Goal: Transaction & Acquisition: Purchase product/service

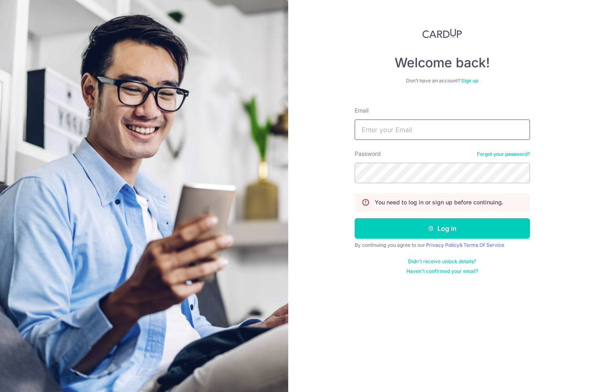
click at [377, 130] on input "Email" at bounding box center [442, 129] width 175 height 20
type input "natdau@hotmail.com"
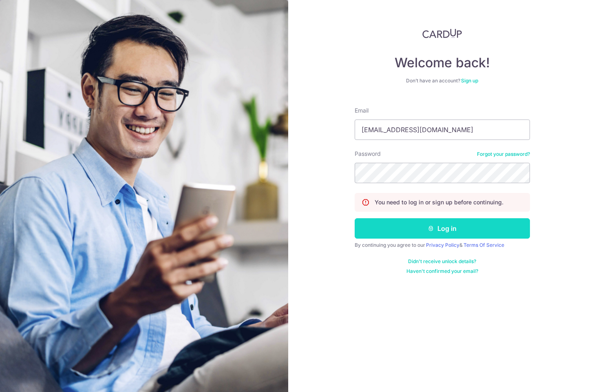
click at [462, 229] on button "Log in" at bounding box center [442, 228] width 175 height 20
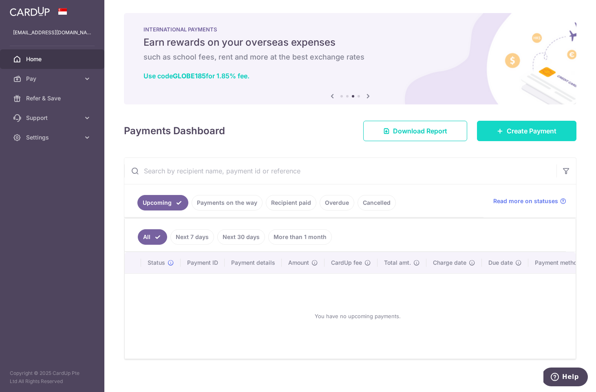
click at [507, 130] on span "Create Payment" at bounding box center [532, 131] width 50 height 10
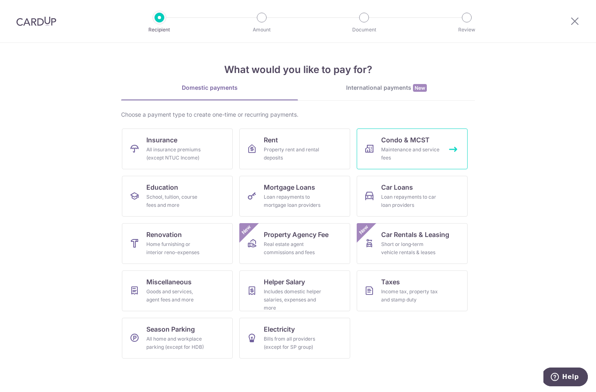
click at [400, 144] on span "Condo & MCST" at bounding box center [405, 140] width 49 height 10
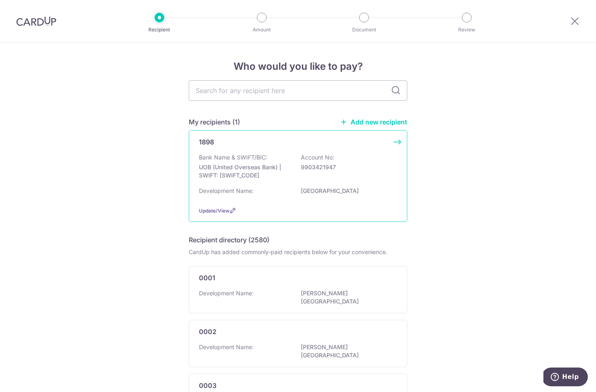
click at [355, 158] on div "Bank Name & SWIFT/BIC: UOB (United Overseas Bank) | SWIFT: UOVBSGSGXXX Account …" at bounding box center [298, 168] width 198 height 30
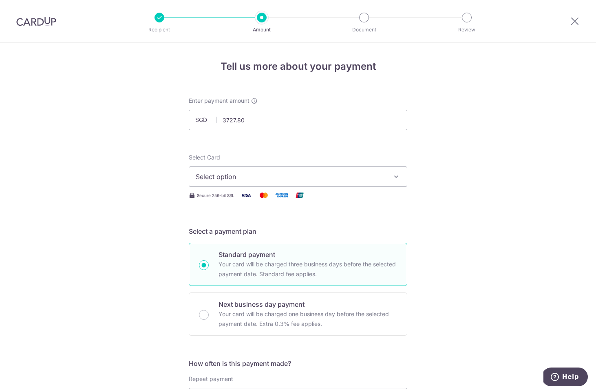
type input "3,727.80"
click at [274, 173] on span "Select option" at bounding box center [291, 177] width 190 height 10
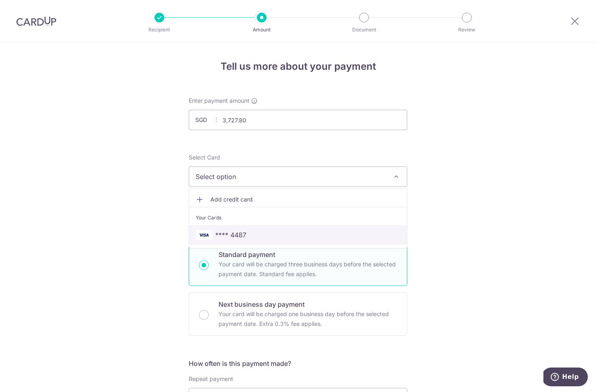
click at [232, 231] on span "**** 4487" at bounding box center [230, 235] width 31 height 10
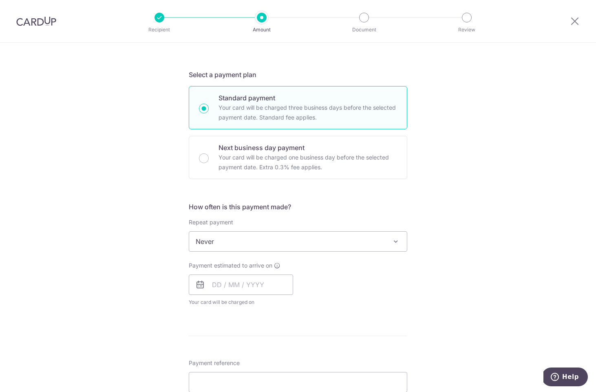
scroll to position [162, 0]
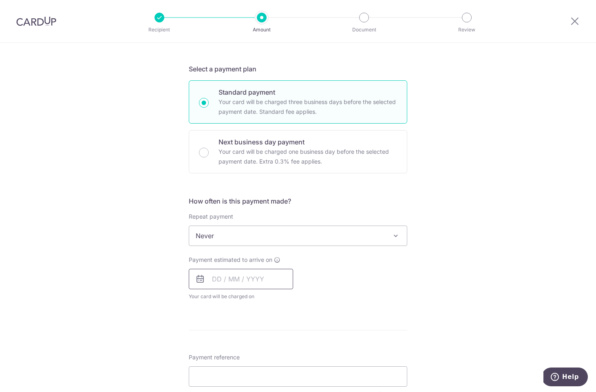
click at [215, 280] on input "text" at bounding box center [241, 279] width 104 height 20
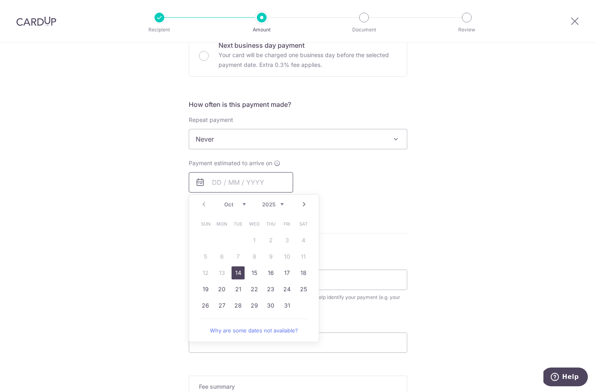
scroll to position [261, 0]
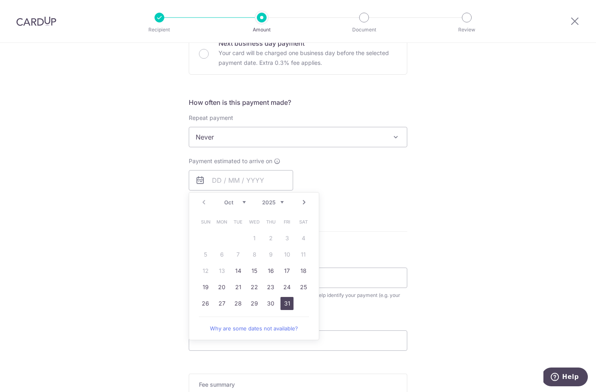
click at [283, 304] on link "31" at bounding box center [286, 303] width 13 height 13
type input "31/10/2025"
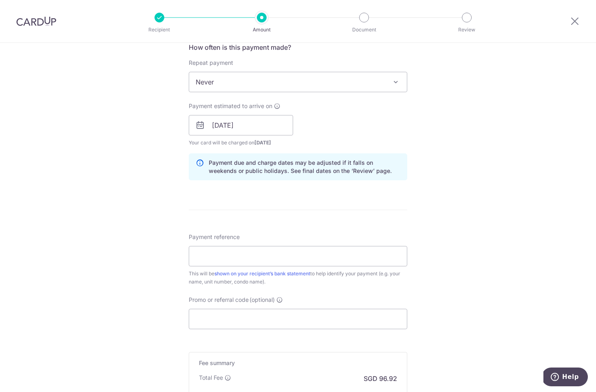
scroll to position [340, 0]
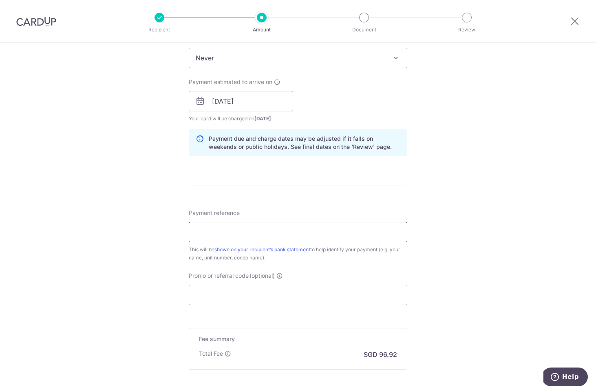
click at [213, 235] on input "Payment reference" at bounding box center [298, 232] width 219 height 20
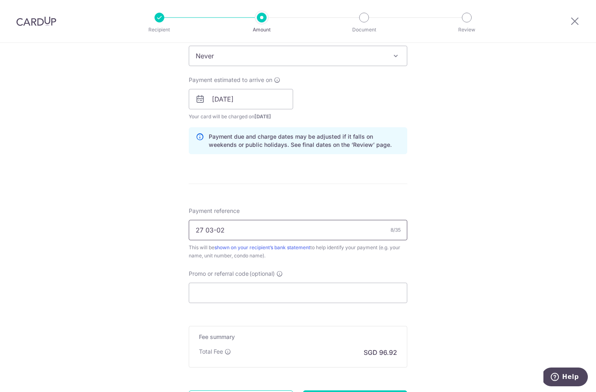
scroll to position [343, 0]
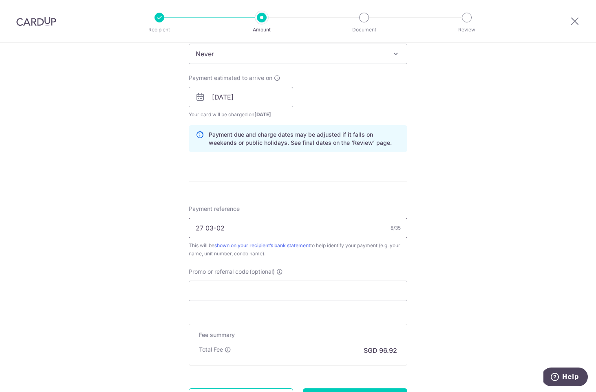
drag, startPoint x: 227, startPoint y: 230, endPoint x: 156, endPoint y: 230, distance: 71.3
click at [156, 230] on div "Tell us more about your payment Enter payment amount SGD 3,727.80 3727.80 Selec…" at bounding box center [298, 84] width 596 height 771
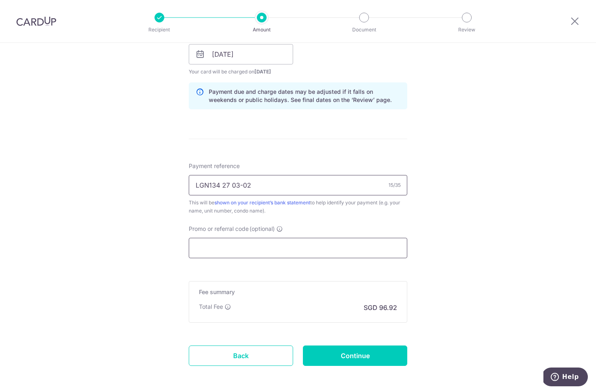
scroll to position [422, 0]
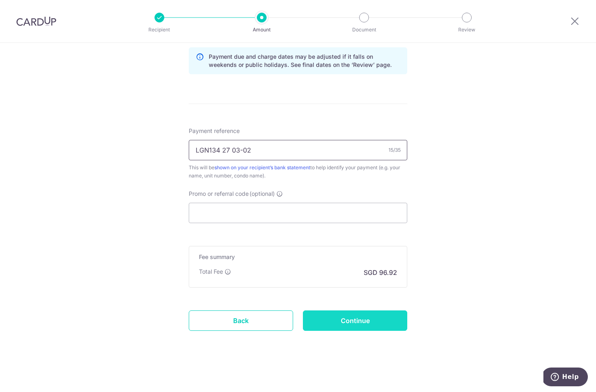
type input "LGN134 27 03-02"
click at [358, 320] on input "Continue" at bounding box center [355, 320] width 104 height 20
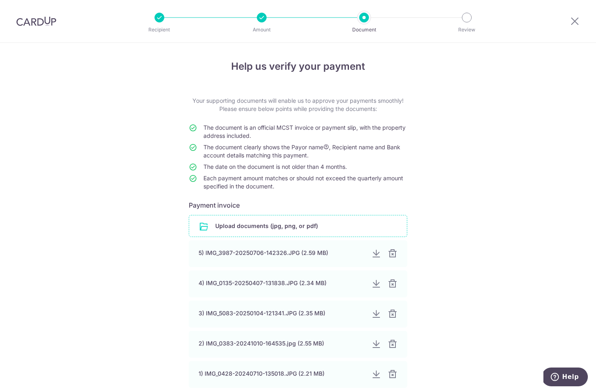
click at [258, 226] on input "file" at bounding box center [298, 225] width 218 height 21
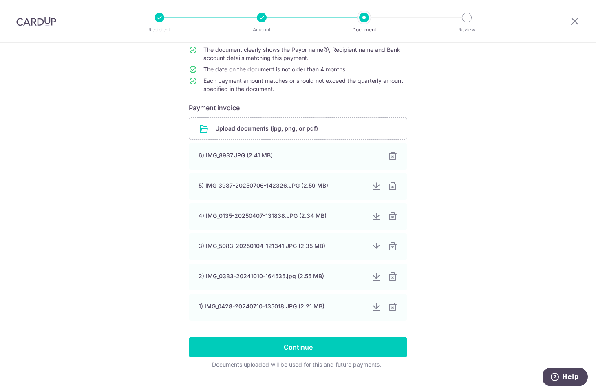
scroll to position [113, 0]
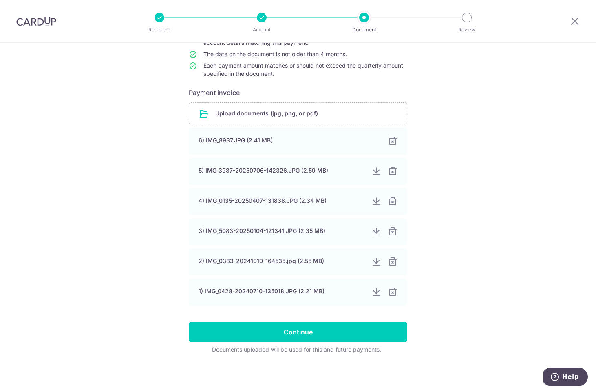
click at [268, 336] on input "Continue" at bounding box center [298, 332] width 219 height 20
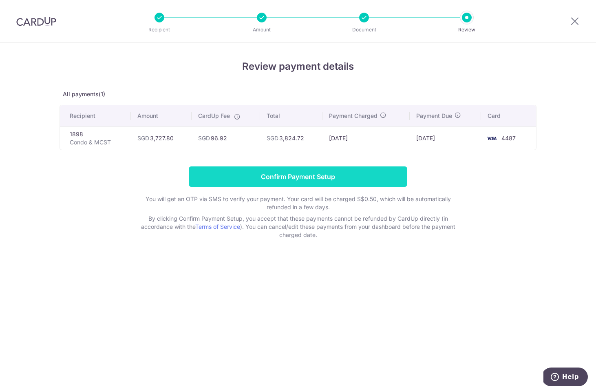
click at [298, 177] on input "Confirm Payment Setup" at bounding box center [298, 176] width 219 height 20
